Goal: Communication & Community: Answer question/provide support

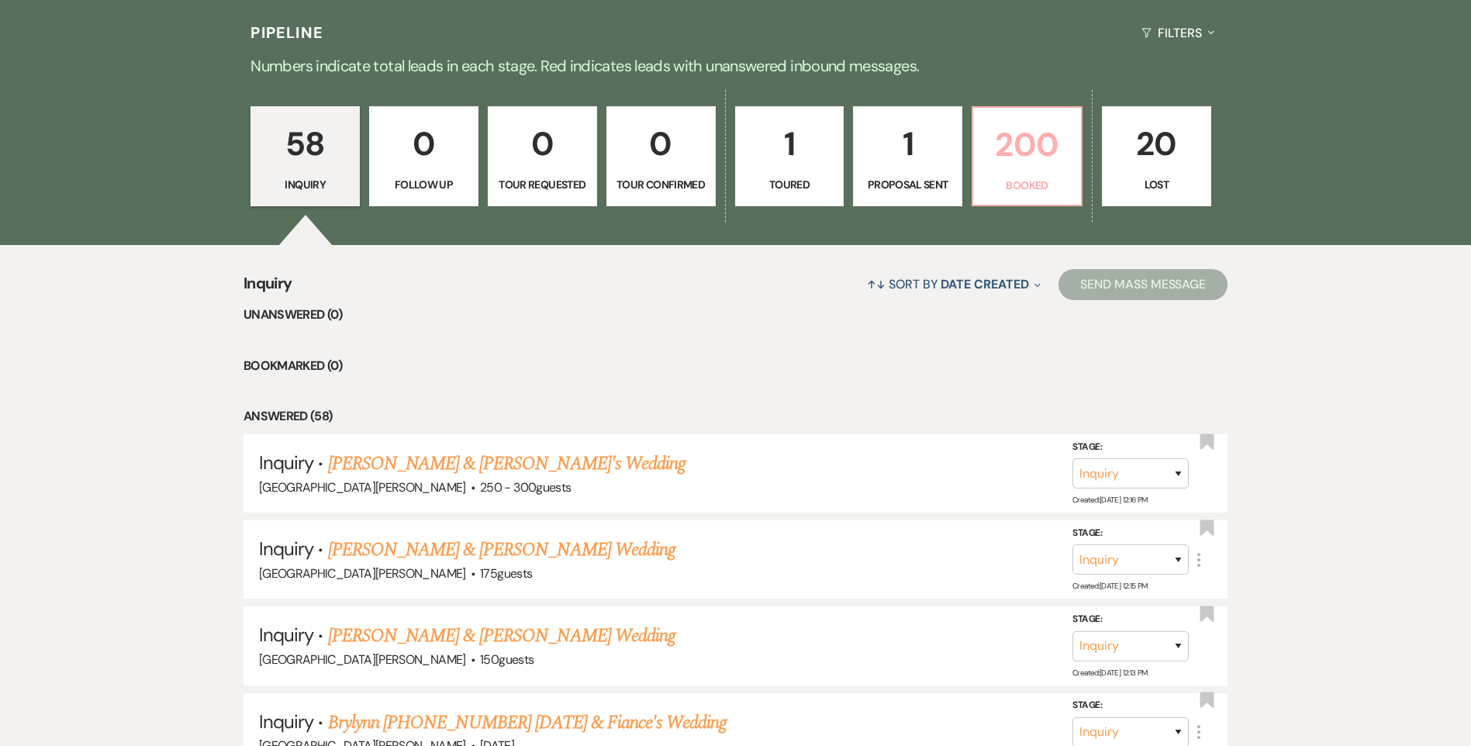
drag, startPoint x: 0, startPoint y: 0, endPoint x: 1052, endPoint y: 190, distance: 1068.6
click at [1052, 190] on p "Booked" at bounding box center [1027, 185] width 89 height 17
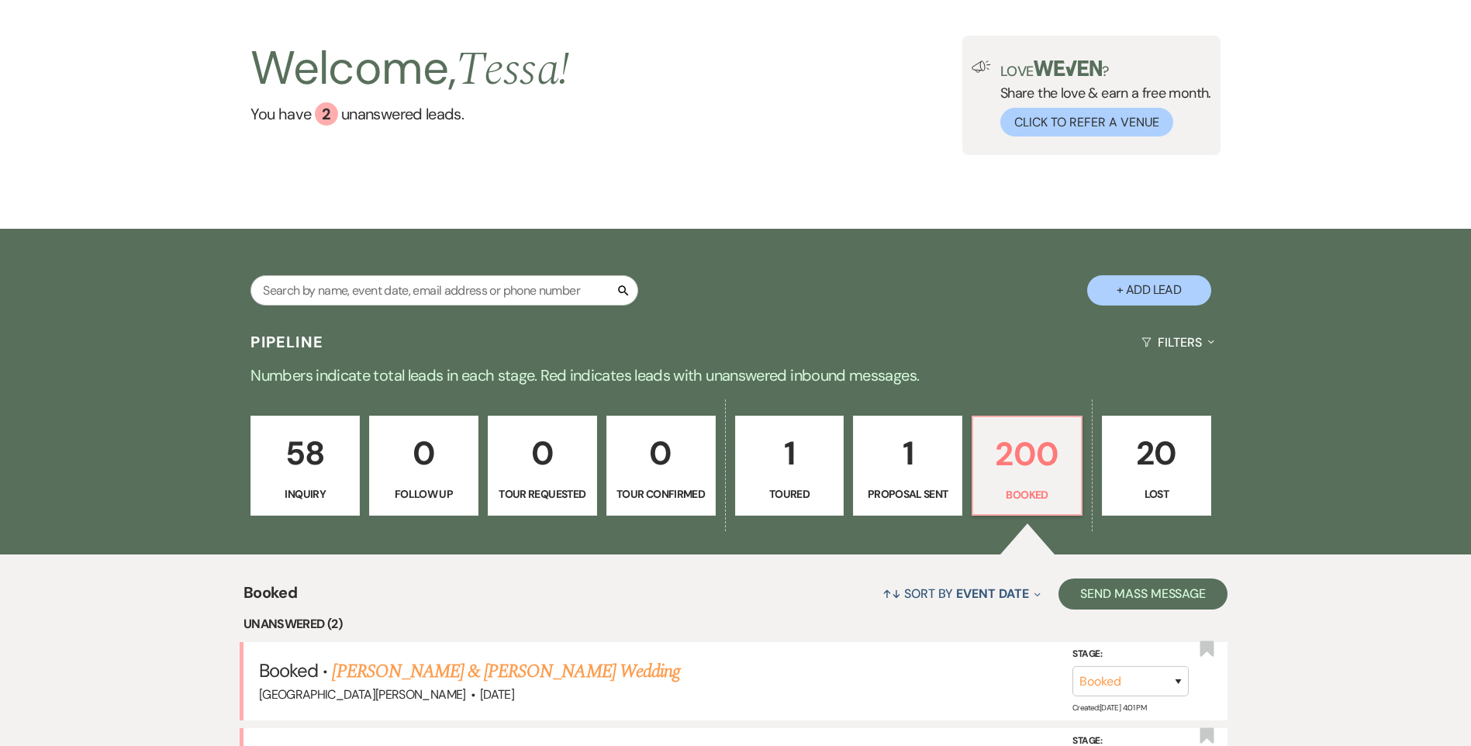
scroll to position [388, 0]
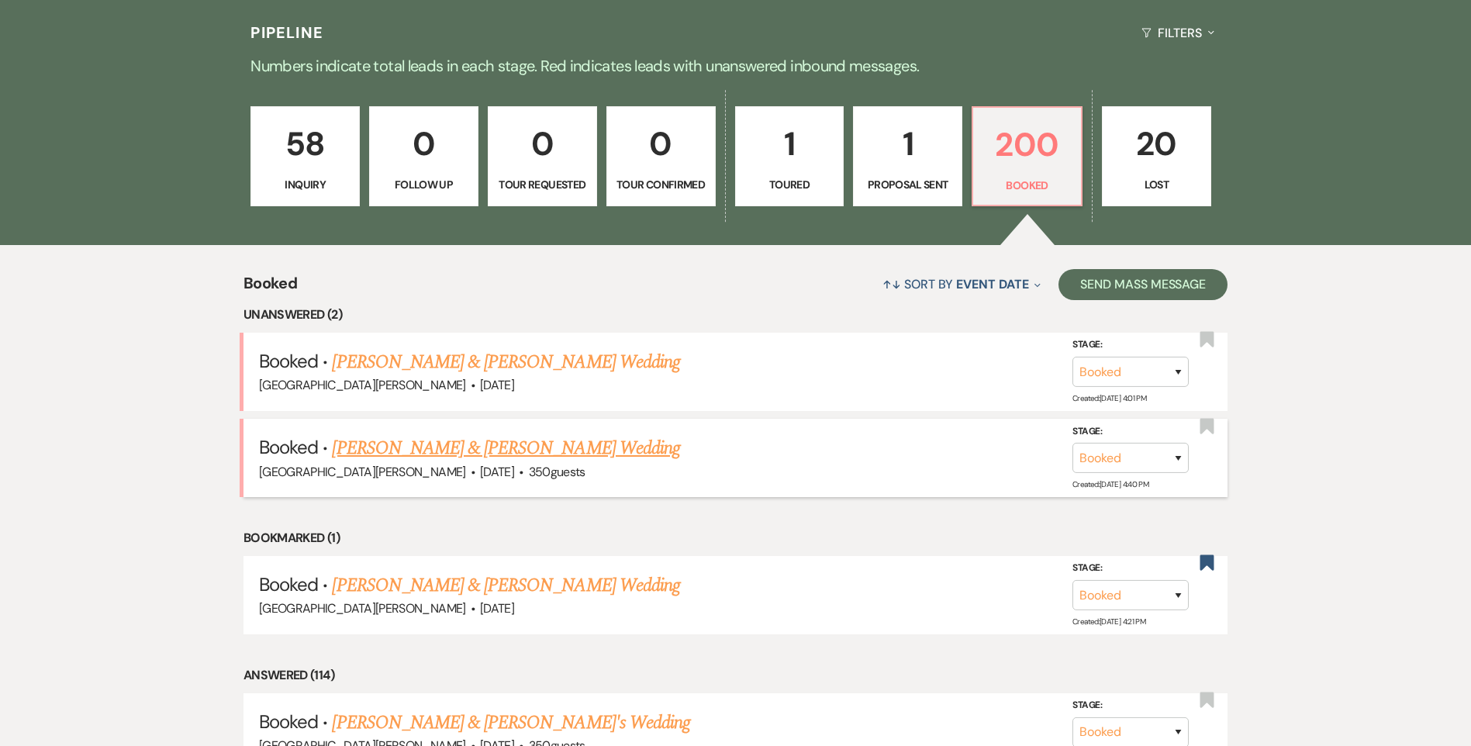
click at [437, 448] on link "[PERSON_NAME] & [PERSON_NAME] Wedding" at bounding box center [505, 448] width 347 height 28
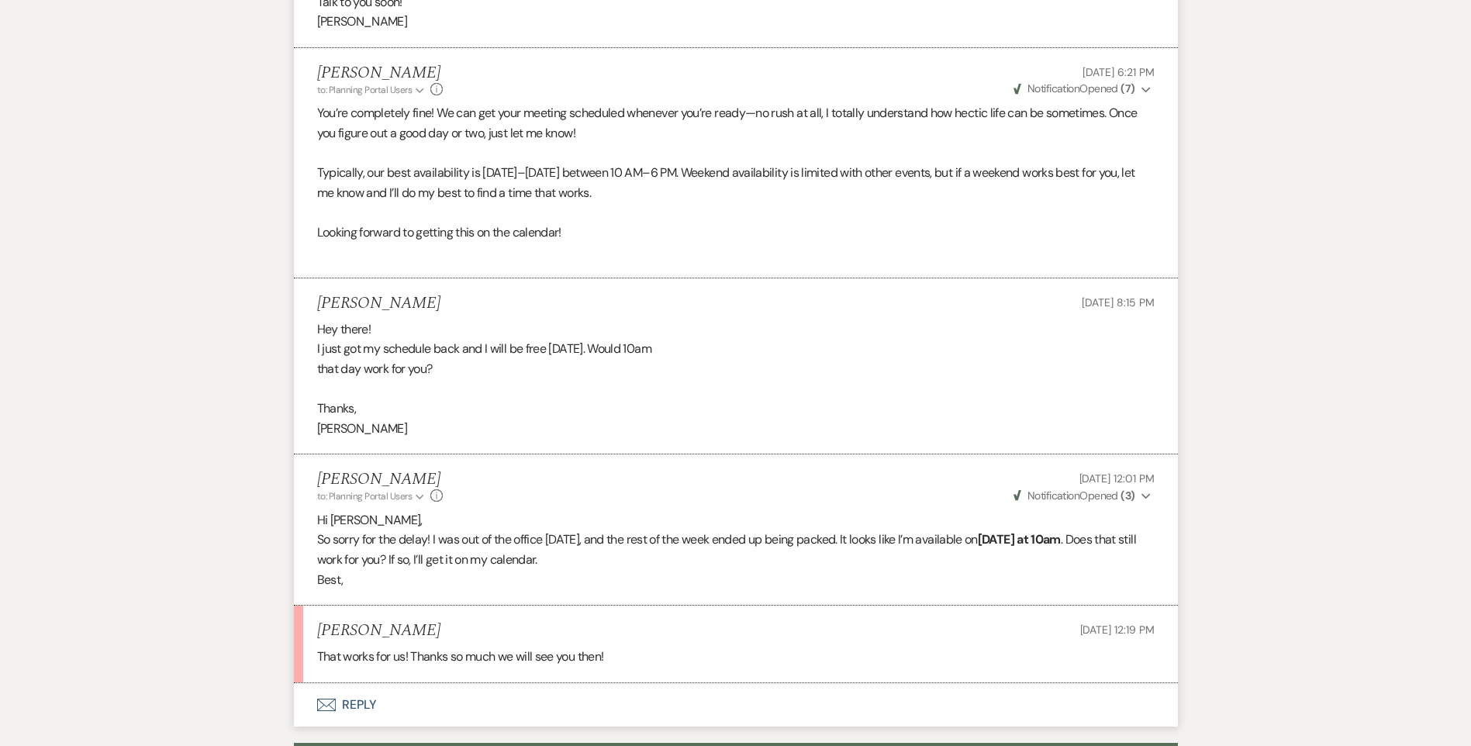
scroll to position [1401, 0]
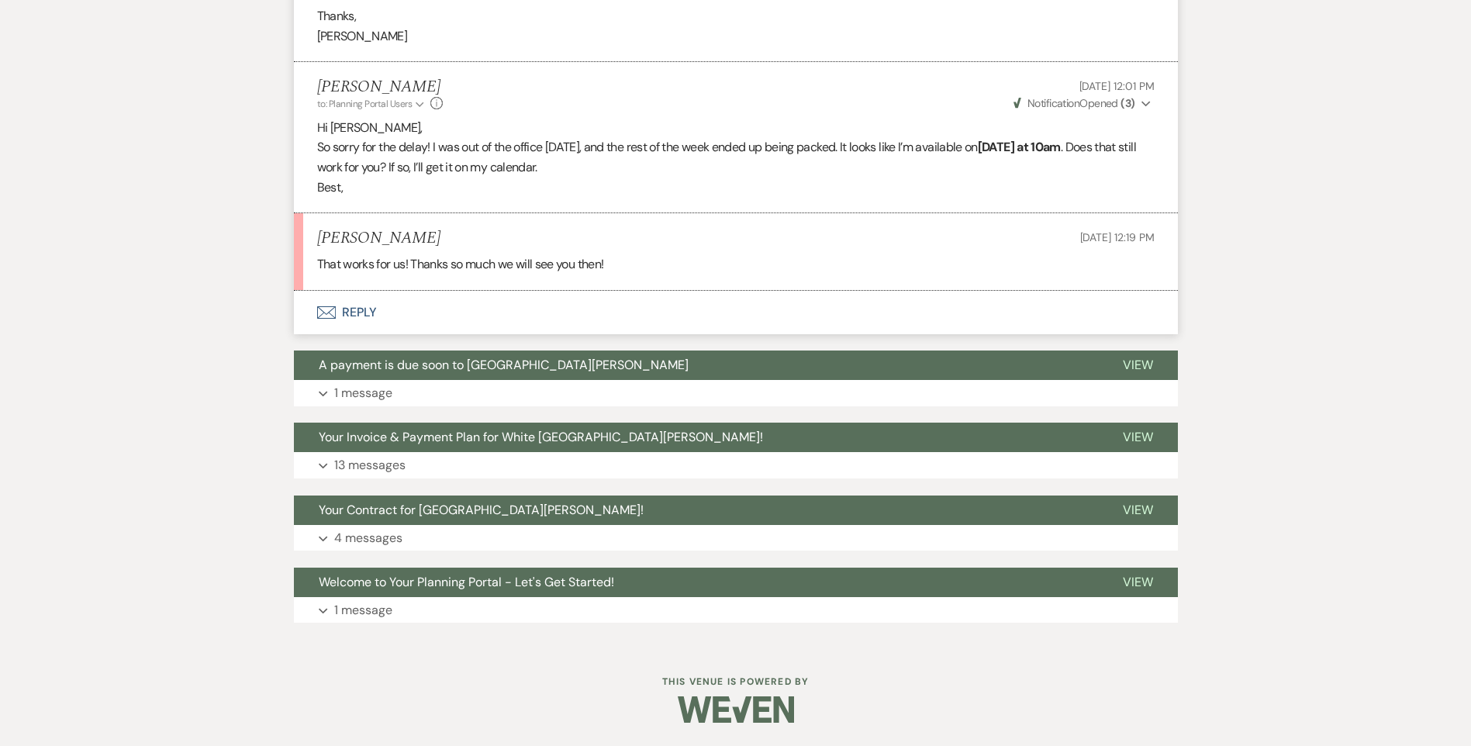
click at [347, 319] on button "Envelope Reply" at bounding box center [736, 312] width 884 height 43
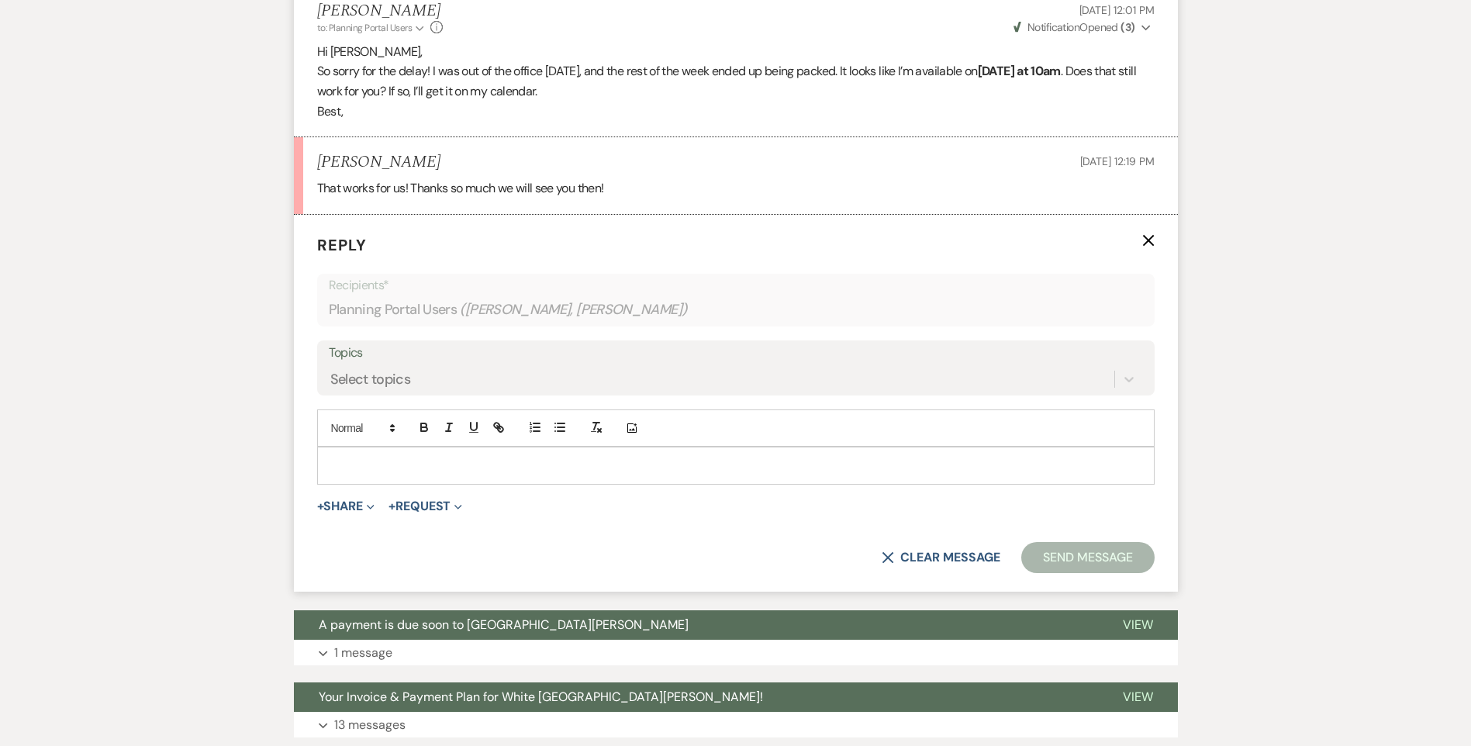
scroll to position [1479, 0]
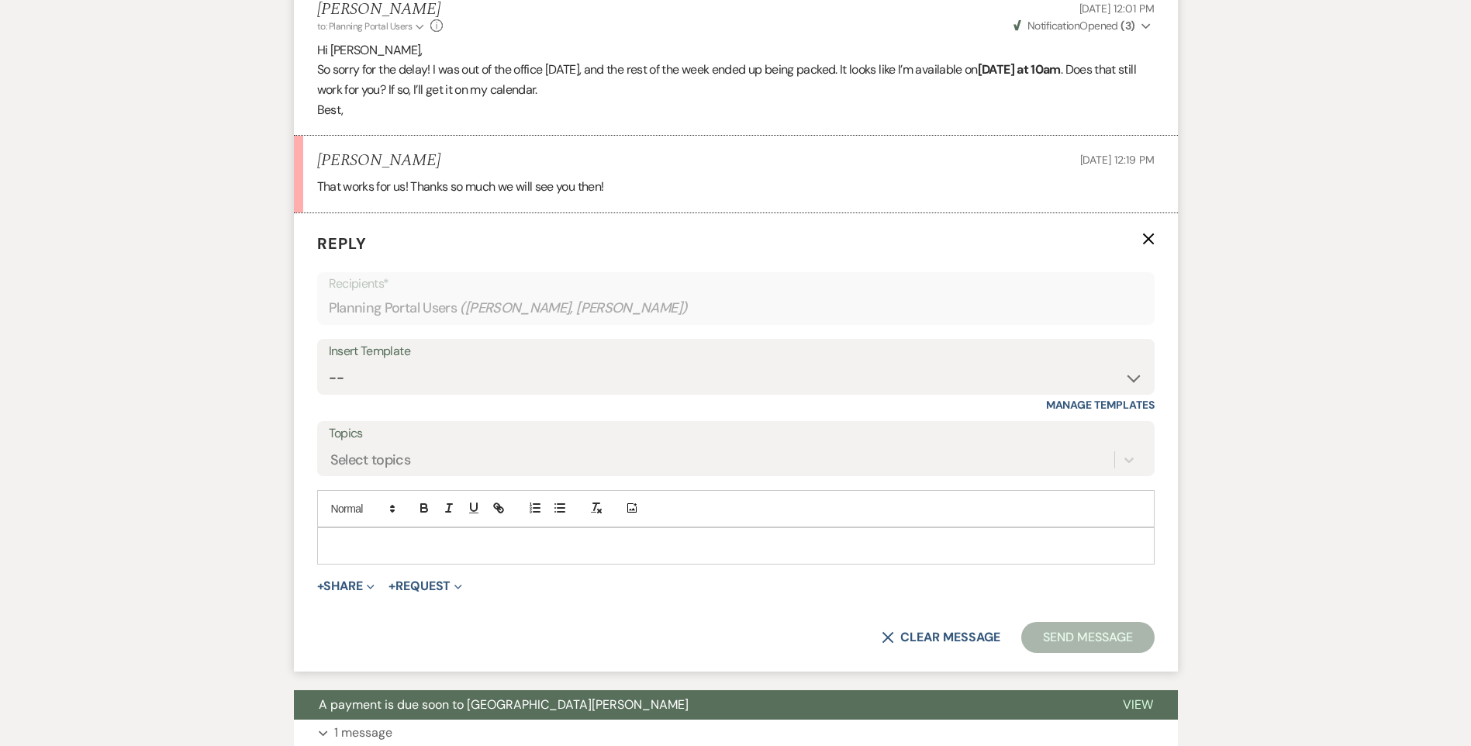
click at [430, 552] on p at bounding box center [736, 545] width 813 height 17
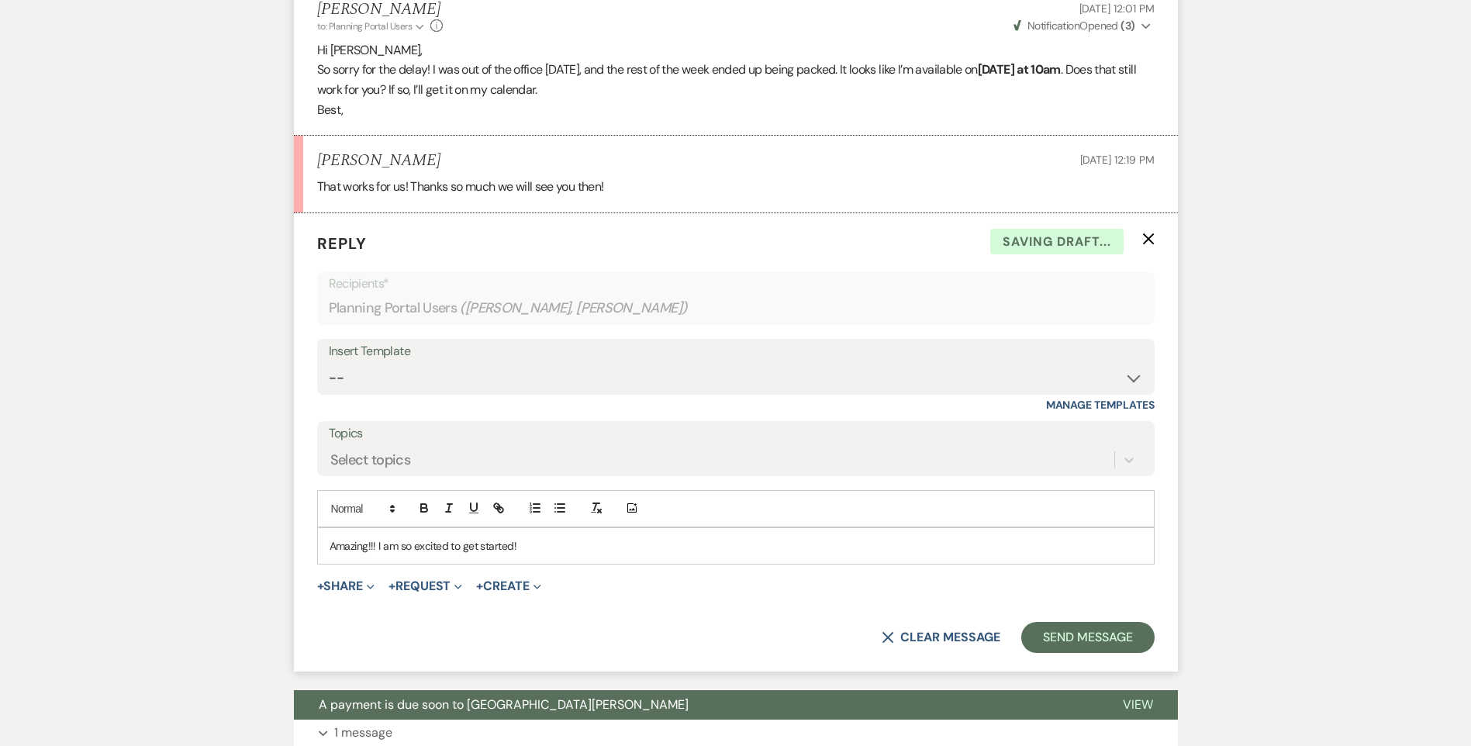
click at [376, 541] on p "Amazing!!! I am so excited to get started!" at bounding box center [736, 545] width 813 height 17
click at [1074, 652] on button "Send Message" at bounding box center [1087, 637] width 133 height 31
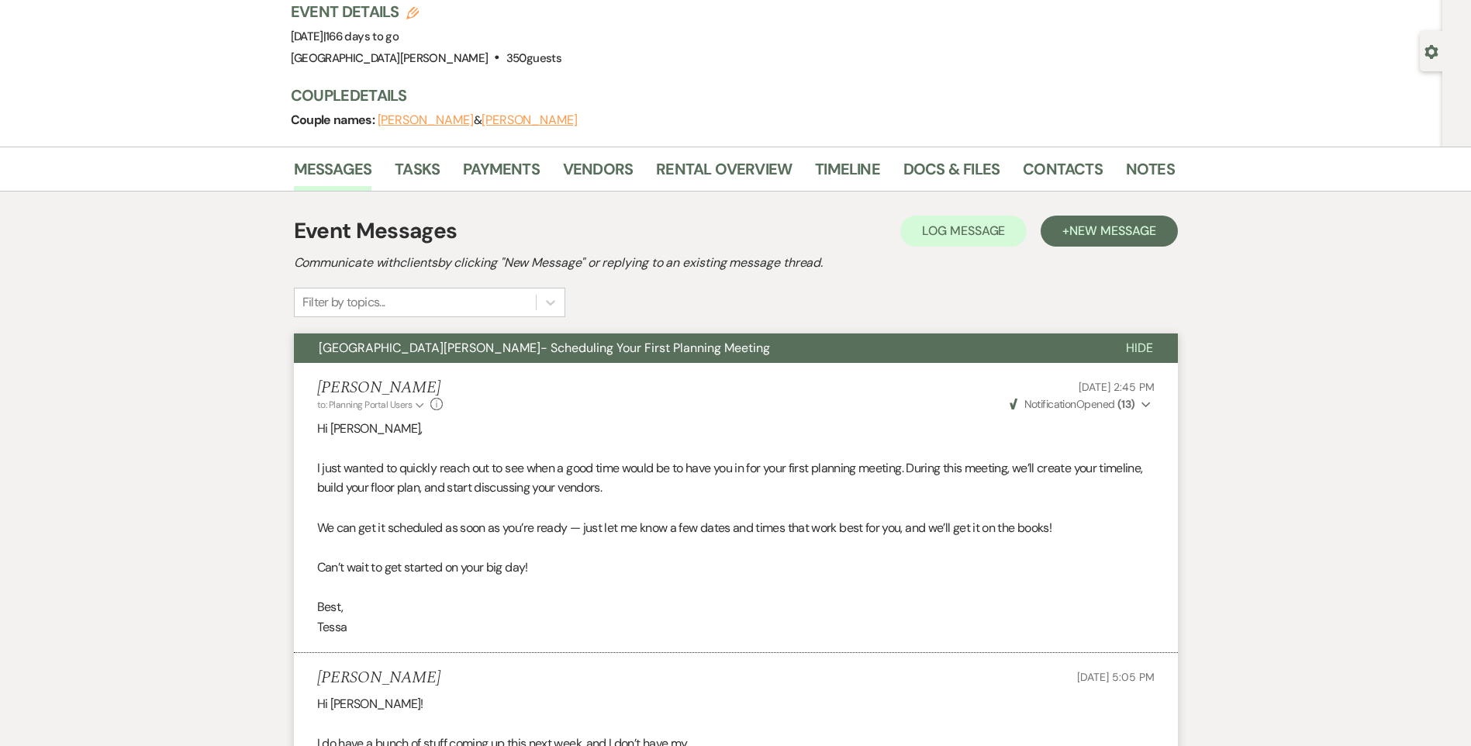
scroll to position [0, 0]
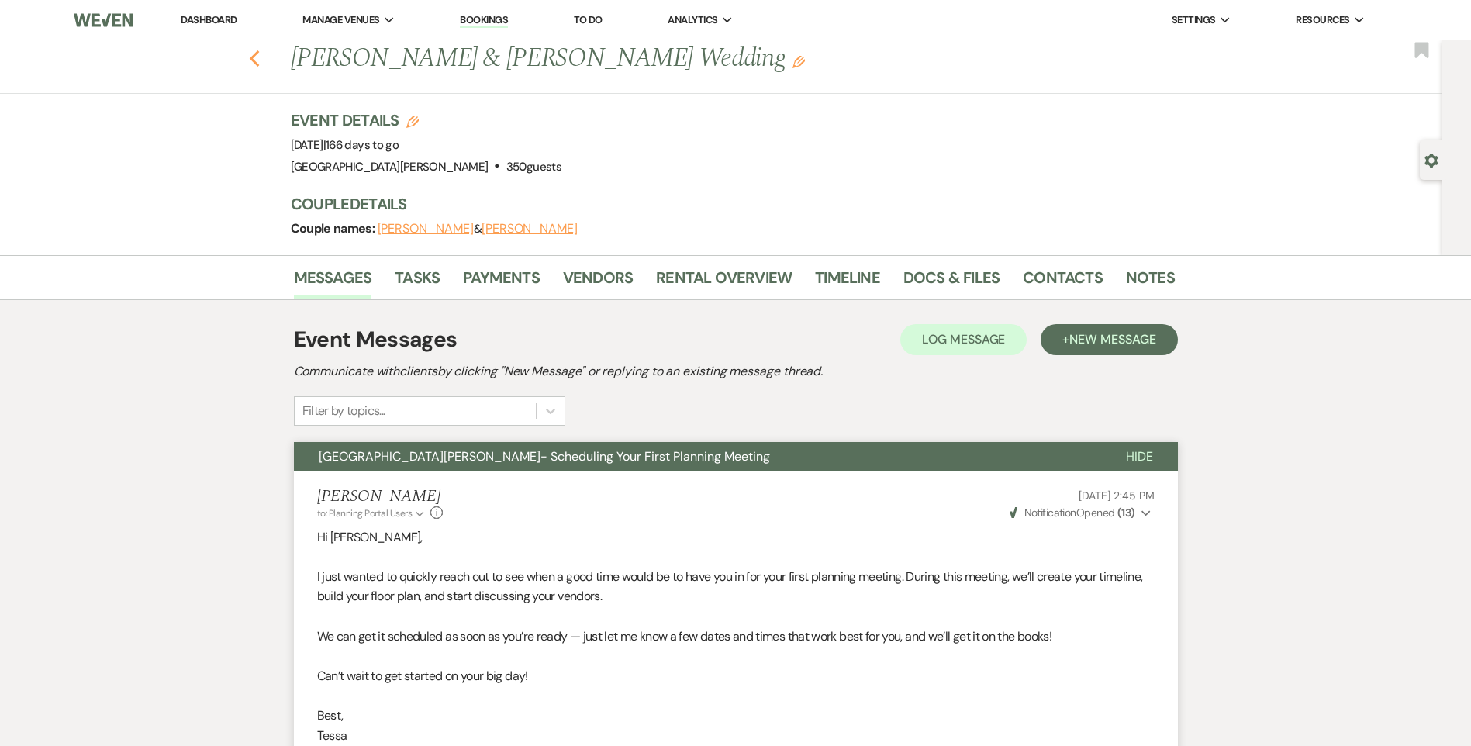
click at [257, 56] on icon "Previous" at bounding box center [255, 59] width 12 height 19
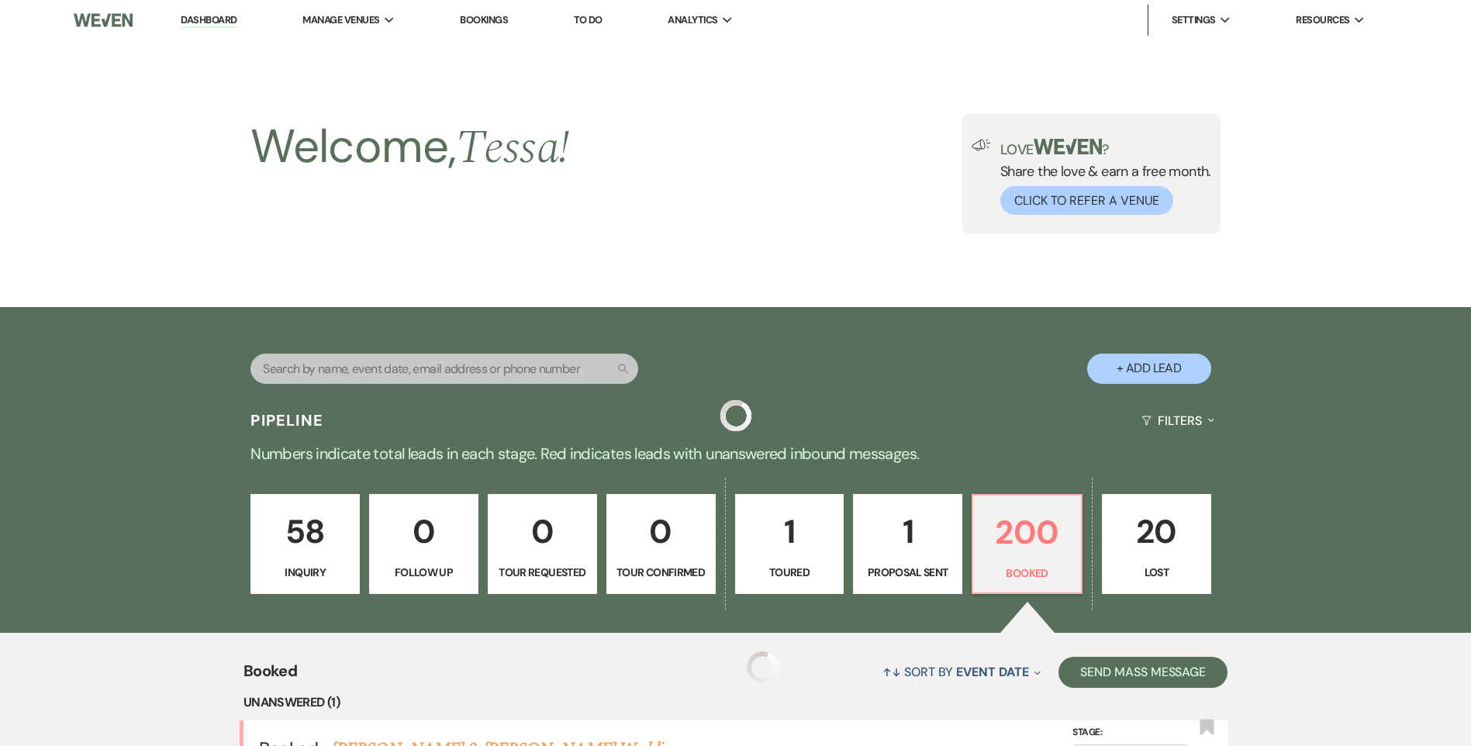
scroll to position [388, 0]
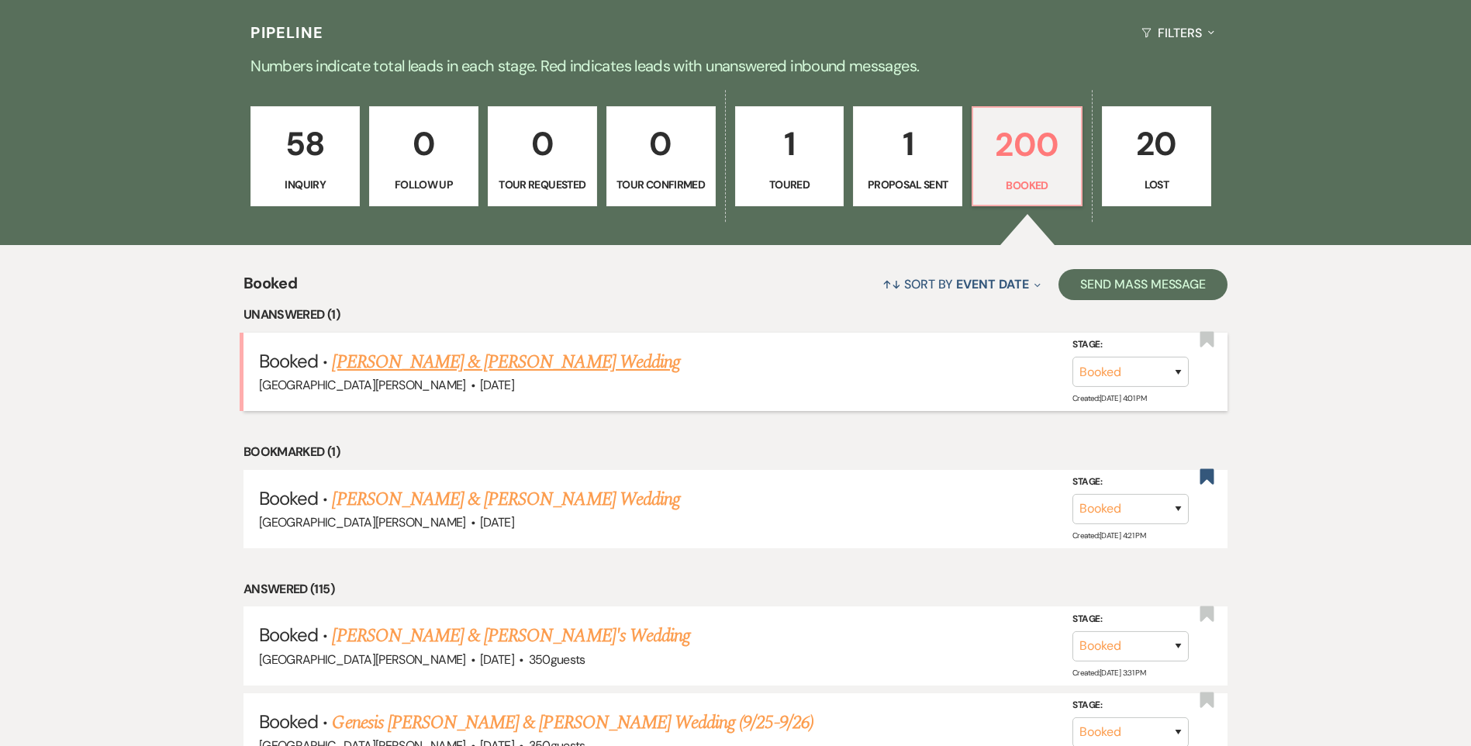
click at [596, 356] on link "[PERSON_NAME] & [PERSON_NAME] Wedding" at bounding box center [505, 362] width 347 height 28
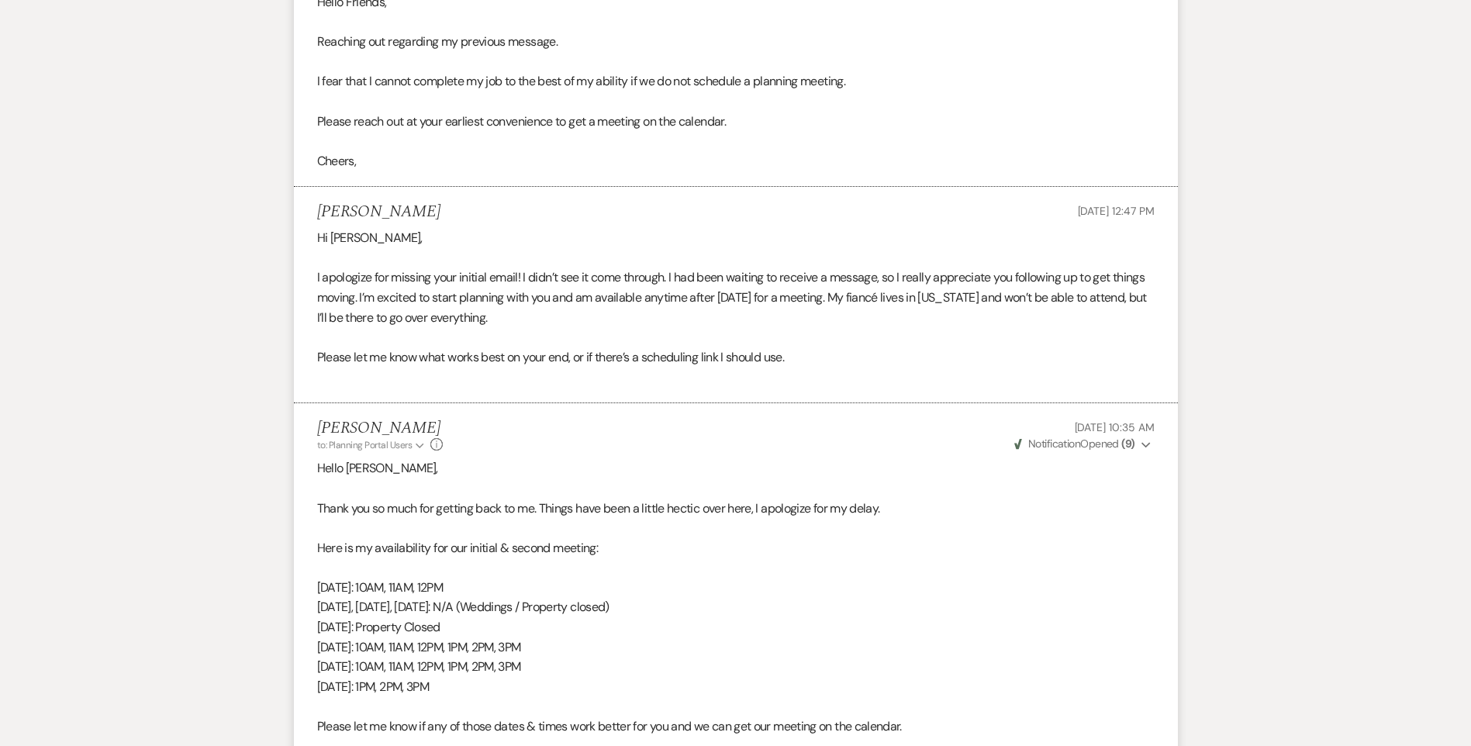
scroll to position [1318, 0]
